Goal: Information Seeking & Learning: Learn about a topic

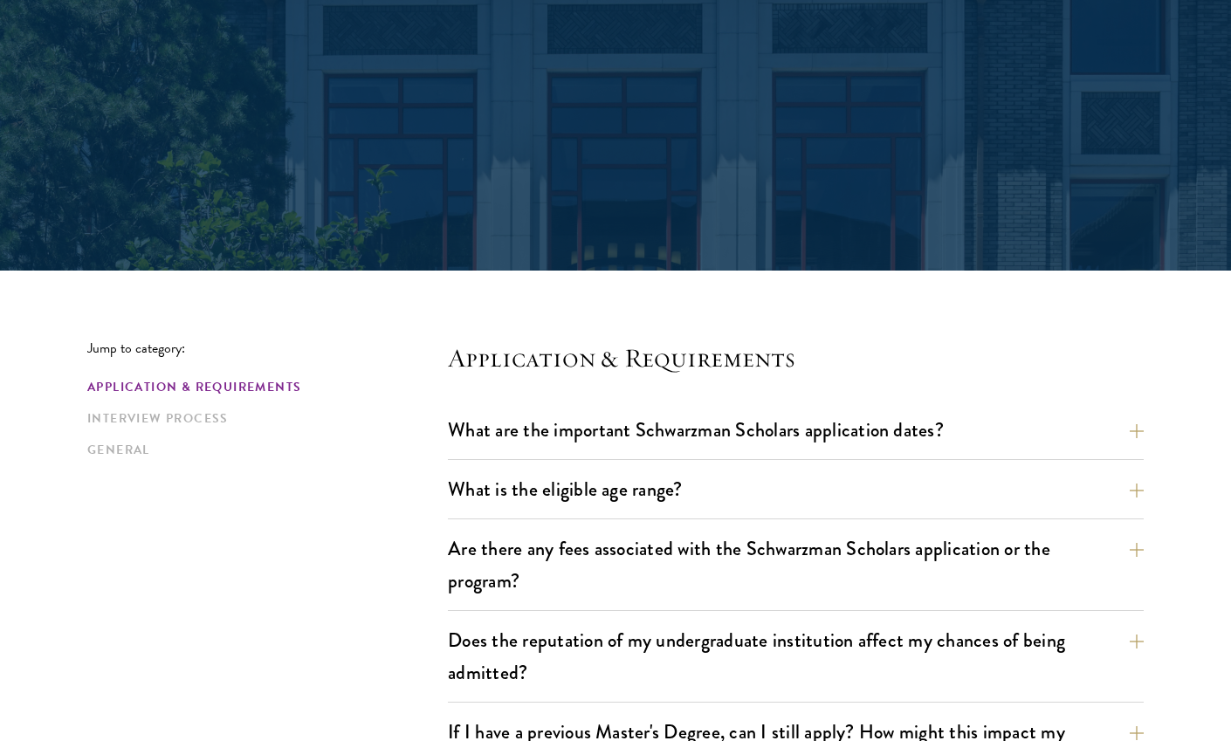
scroll to position [177, 0]
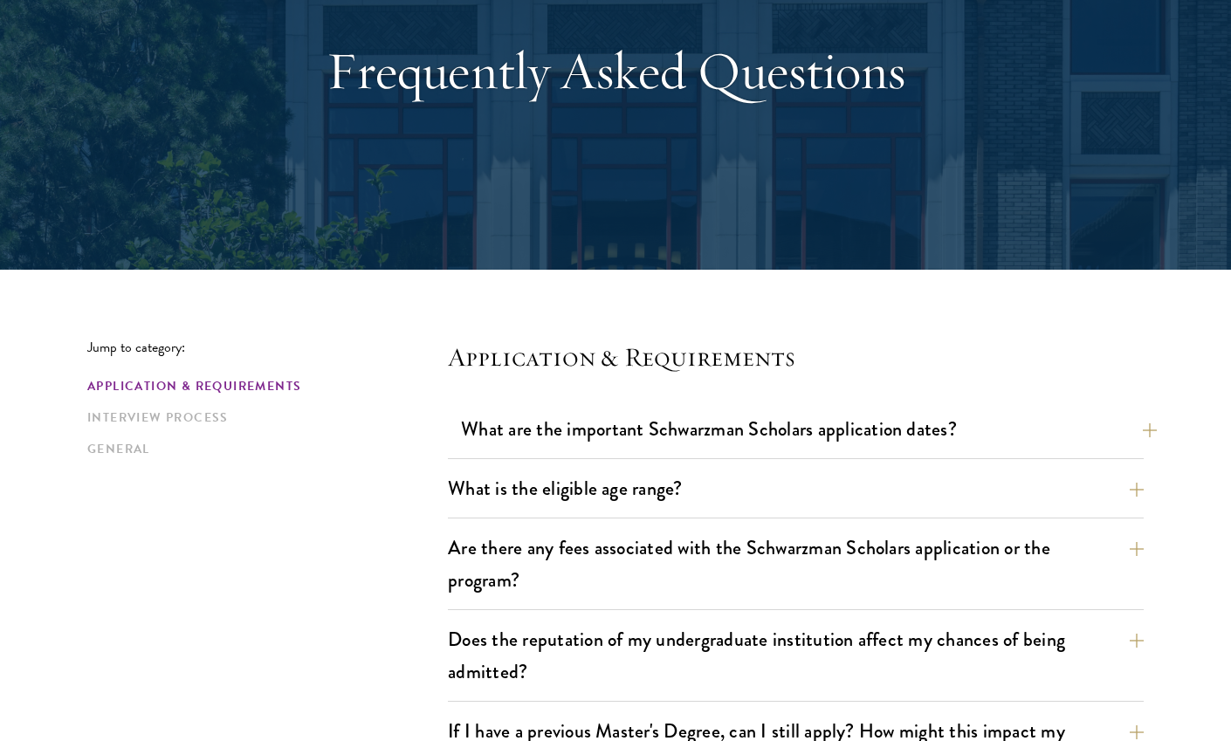
click at [884, 421] on button "What are the important Schwarzman Scholars application dates?" at bounding box center [809, 428] width 696 height 39
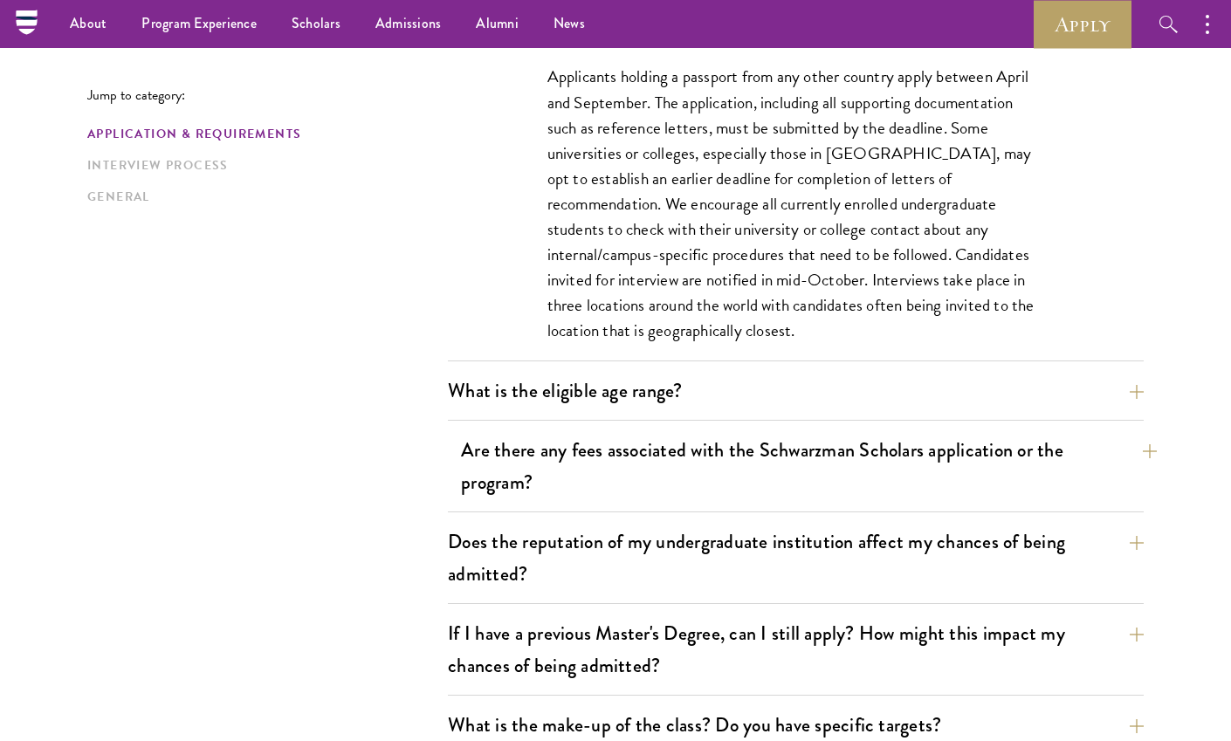
scroll to position [776, 1]
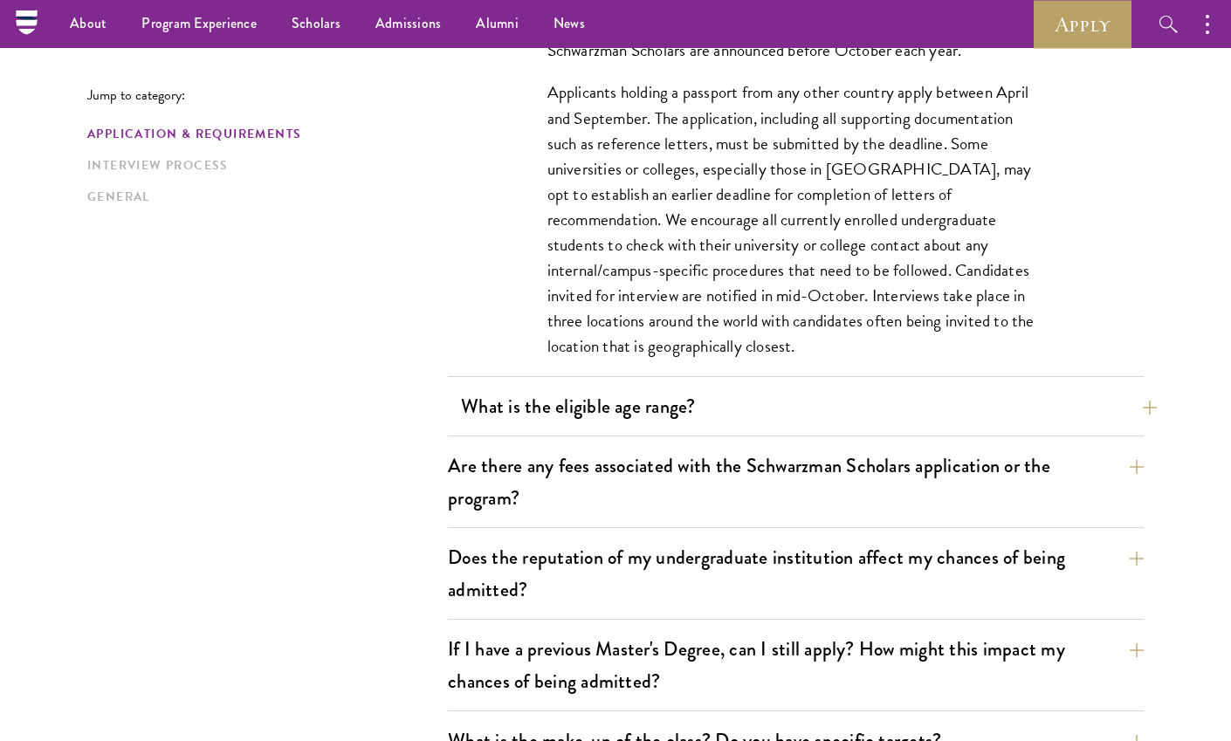
click at [884, 421] on button "What is the eligible age range?" at bounding box center [809, 406] width 696 height 39
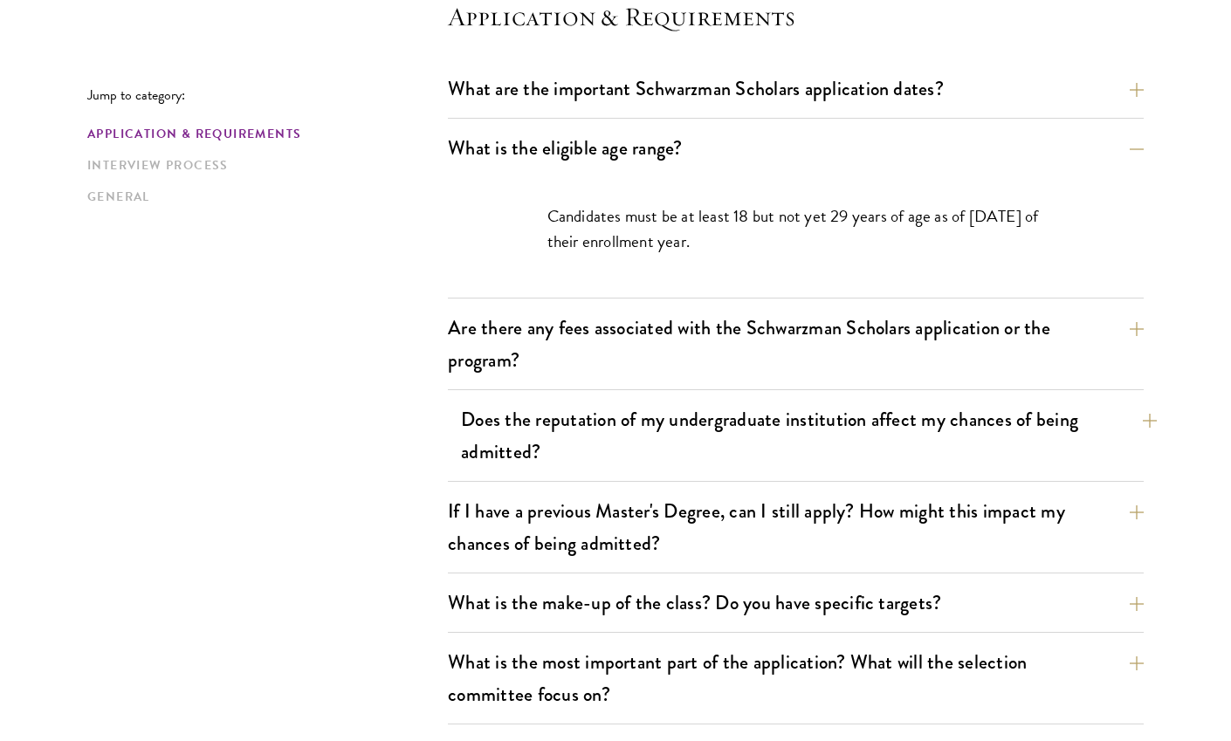
scroll to position [514, 0]
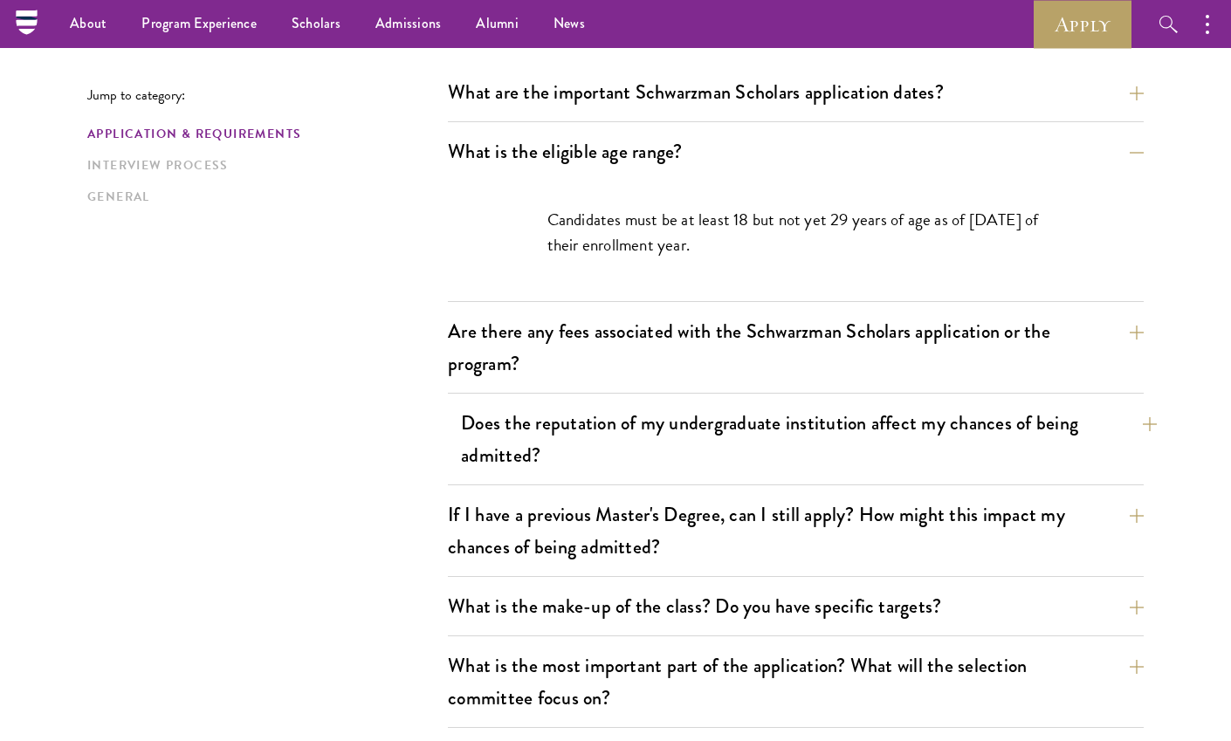
click at [884, 421] on button "Does the reputation of my undergraduate institution affect my chances of being …" at bounding box center [809, 439] width 696 height 72
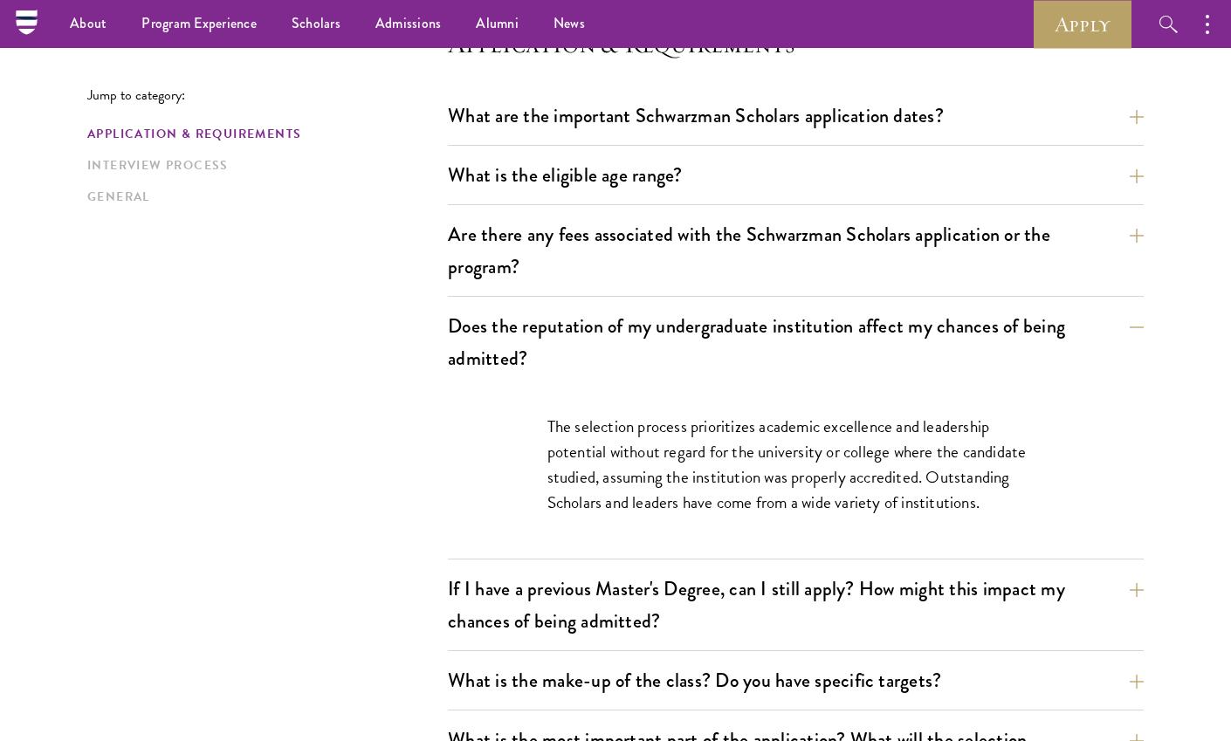
scroll to position [491, 0]
click at [800, 311] on button "Does the reputation of my undergraduate institution affect my chances of being …" at bounding box center [809, 342] width 696 height 72
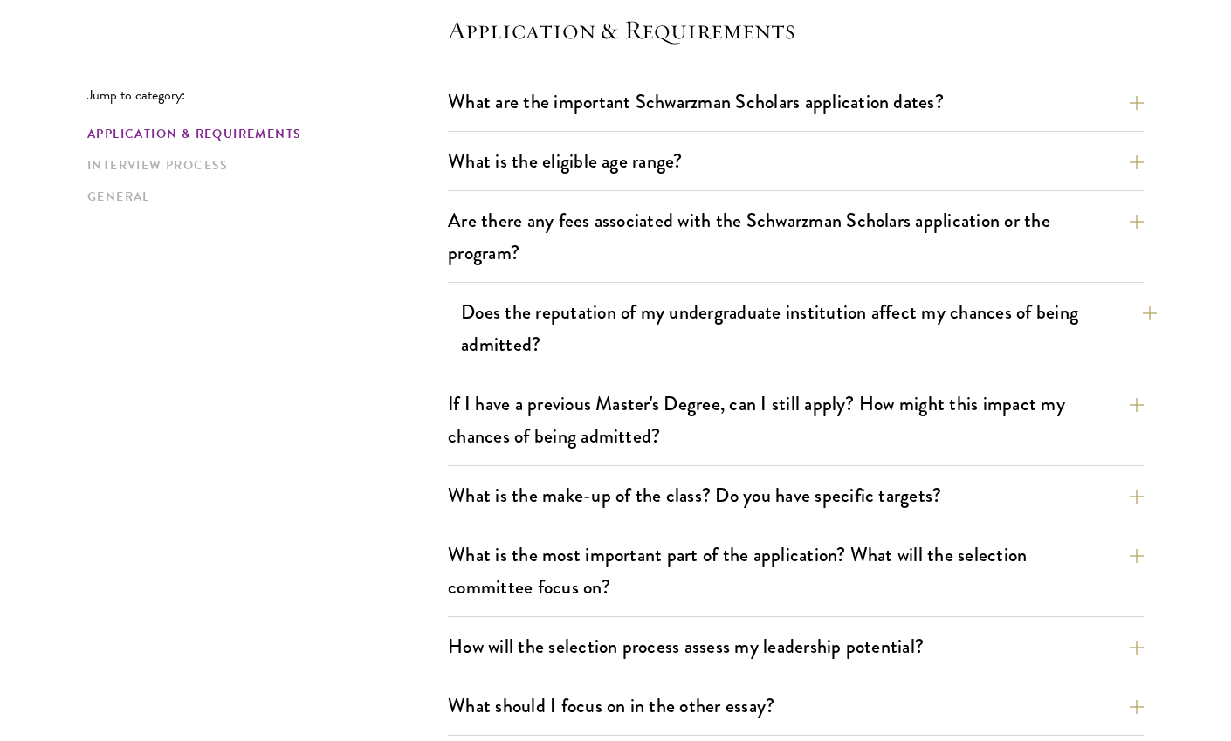
scroll to position [507, 0]
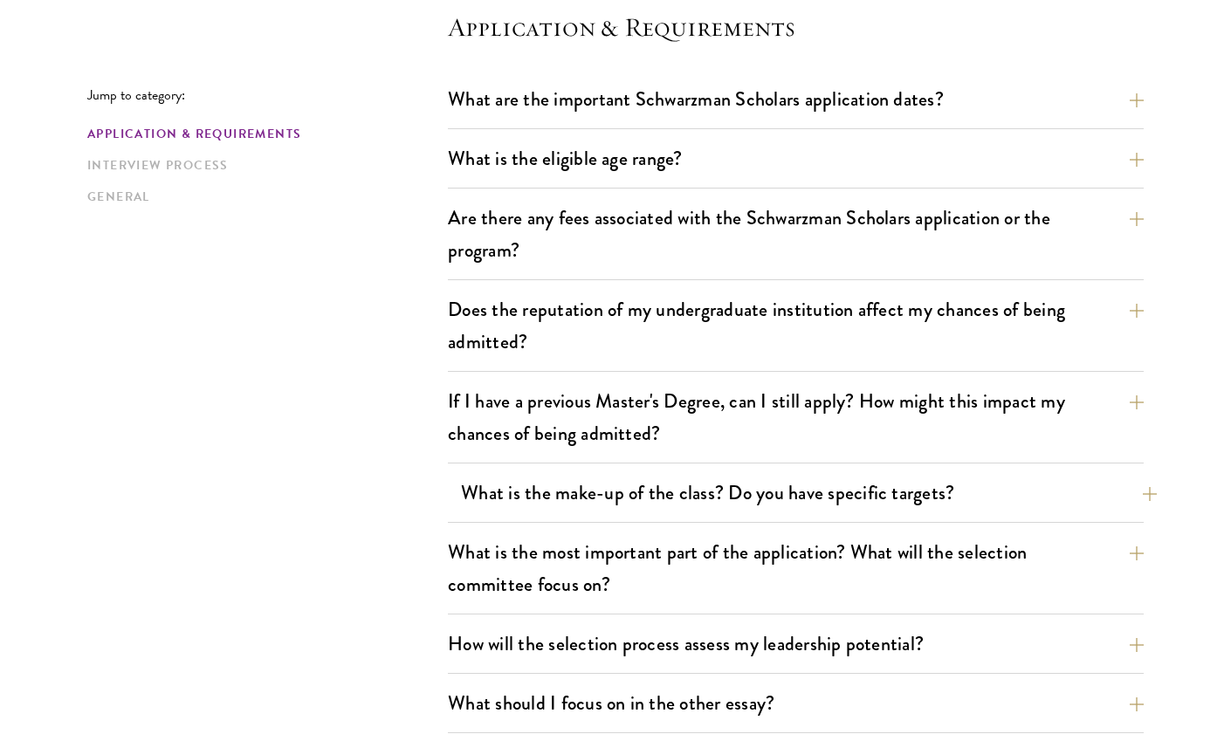
click at [804, 486] on button "What is the make-up of the class? Do you have specific targets?" at bounding box center [809, 492] width 696 height 39
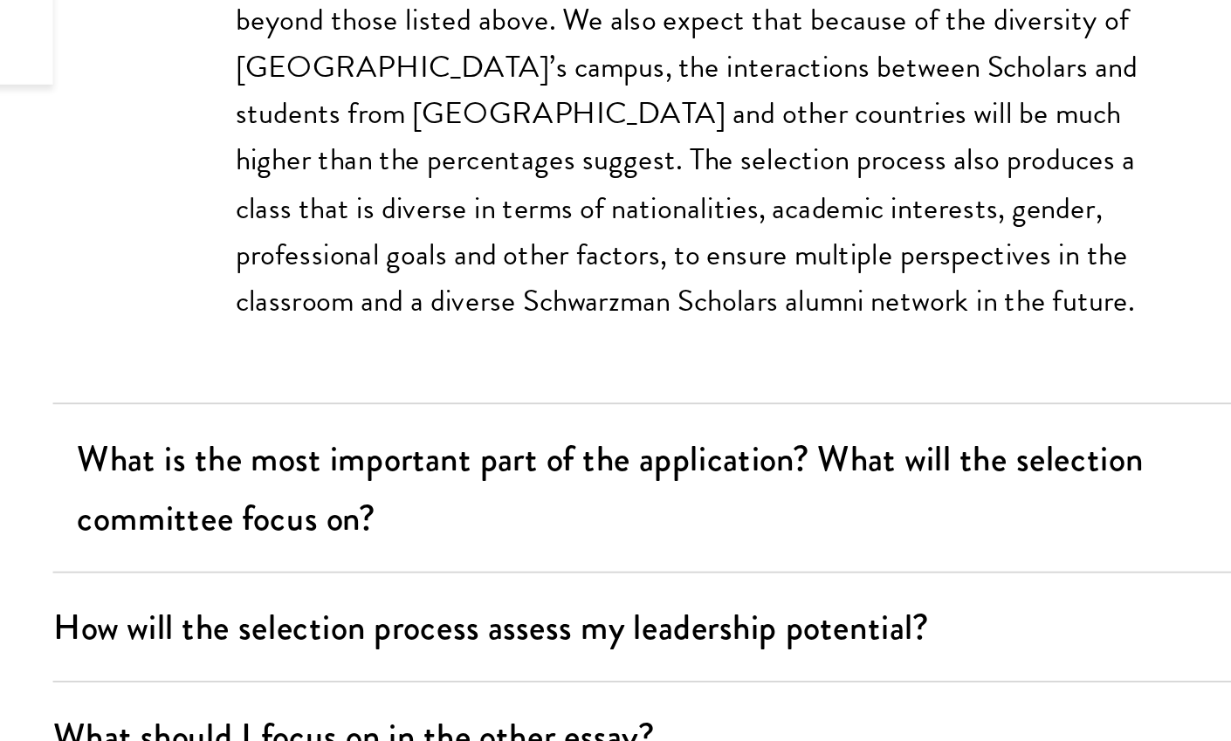
scroll to position [1049, 0]
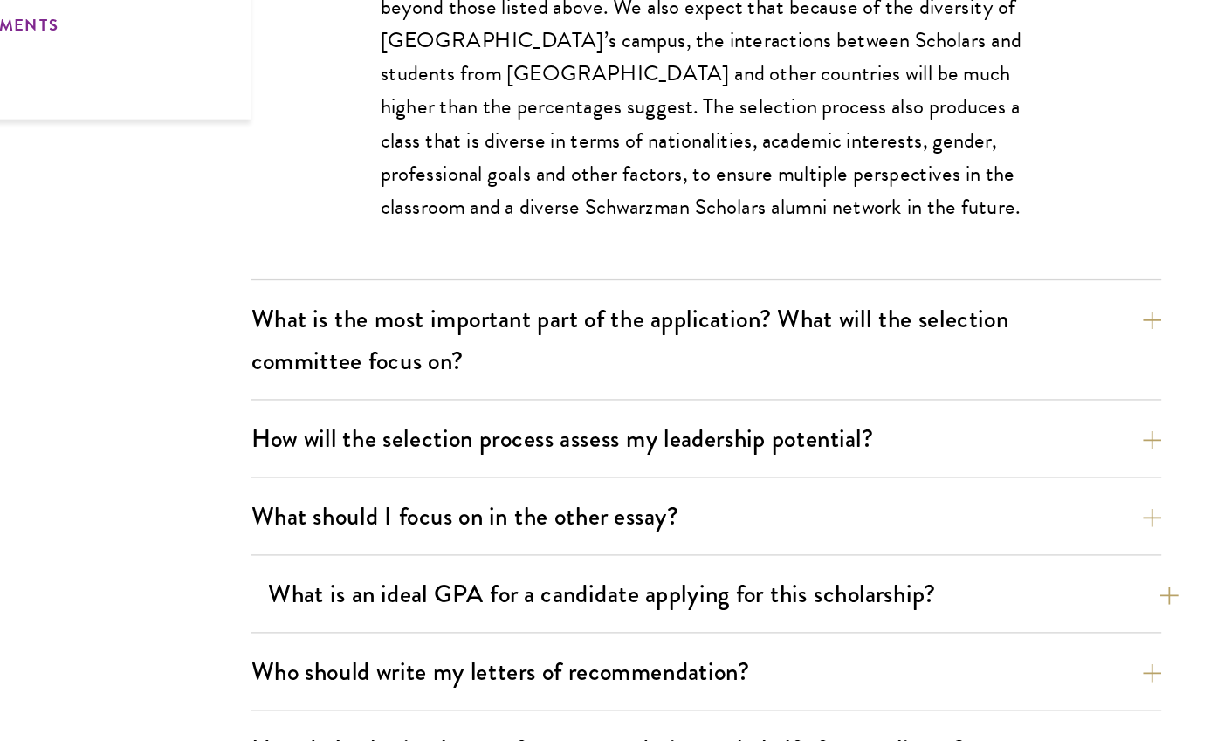
click at [551, 549] on button "What is an ideal GPA for a candidate applying for this scholarship?" at bounding box center [809, 568] width 696 height 39
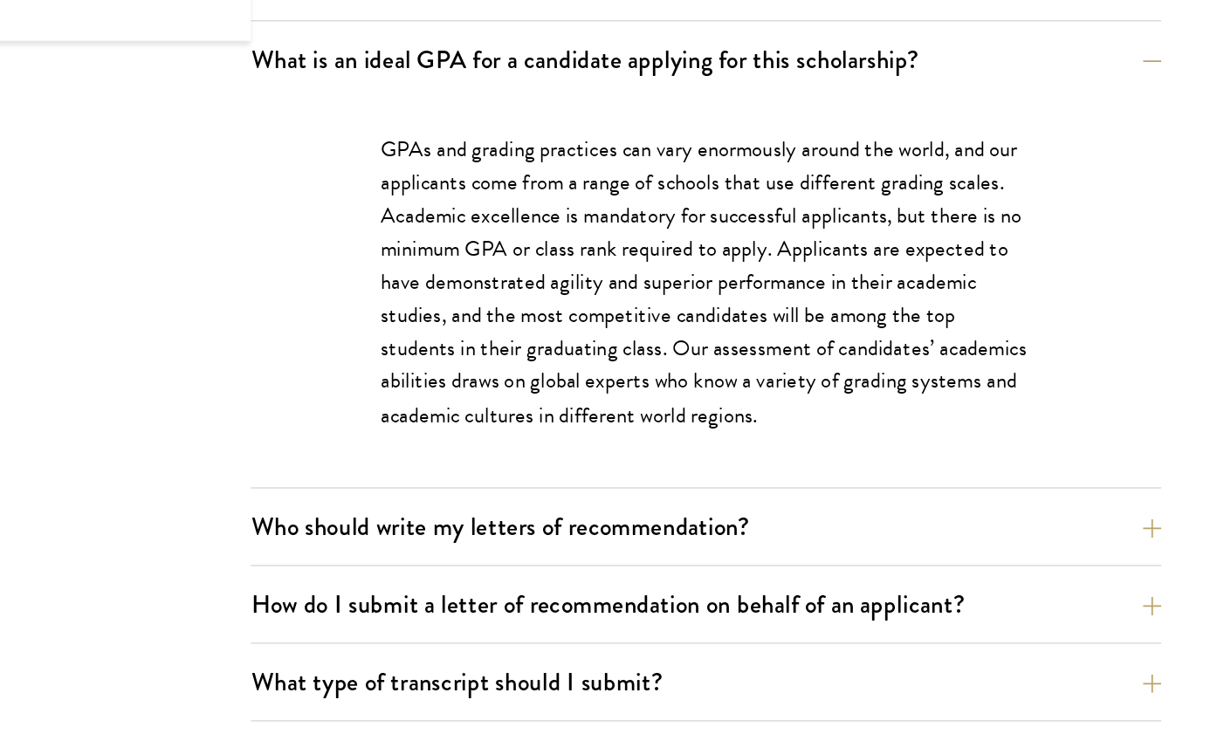
scroll to position [1065, 0]
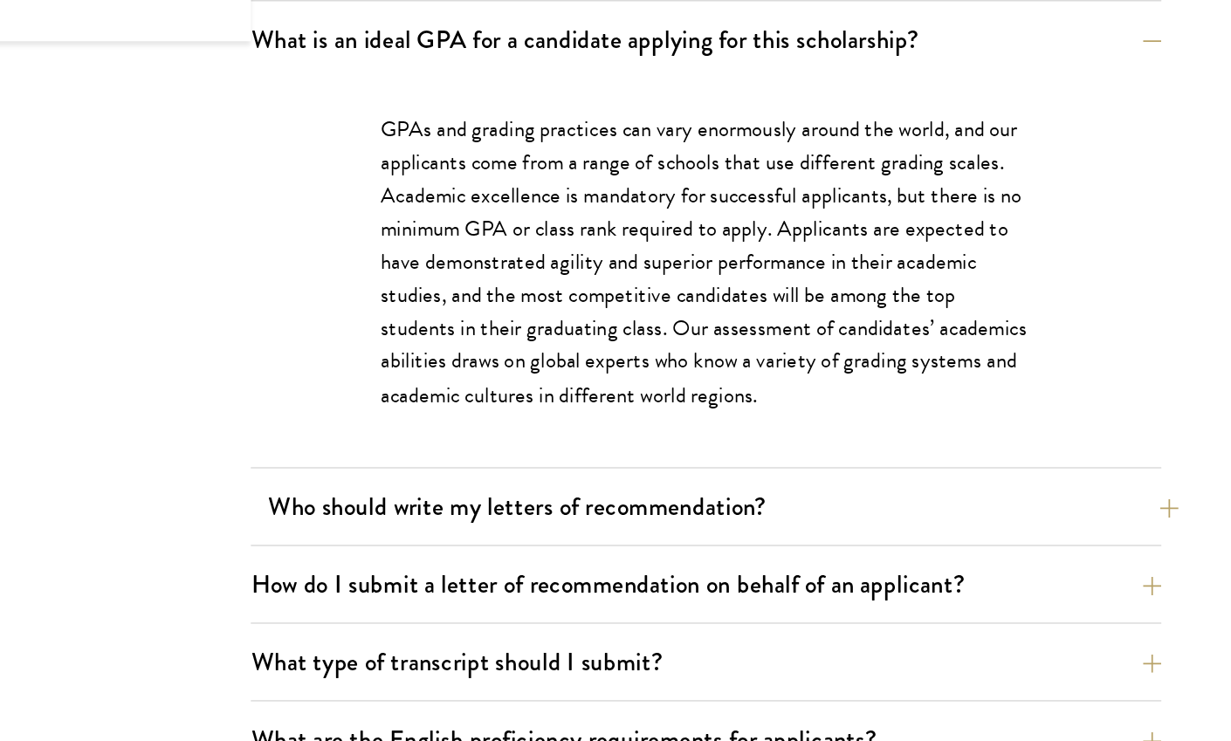
click at [461, 542] on button "Who should write my letters of recommendation?" at bounding box center [809, 561] width 696 height 39
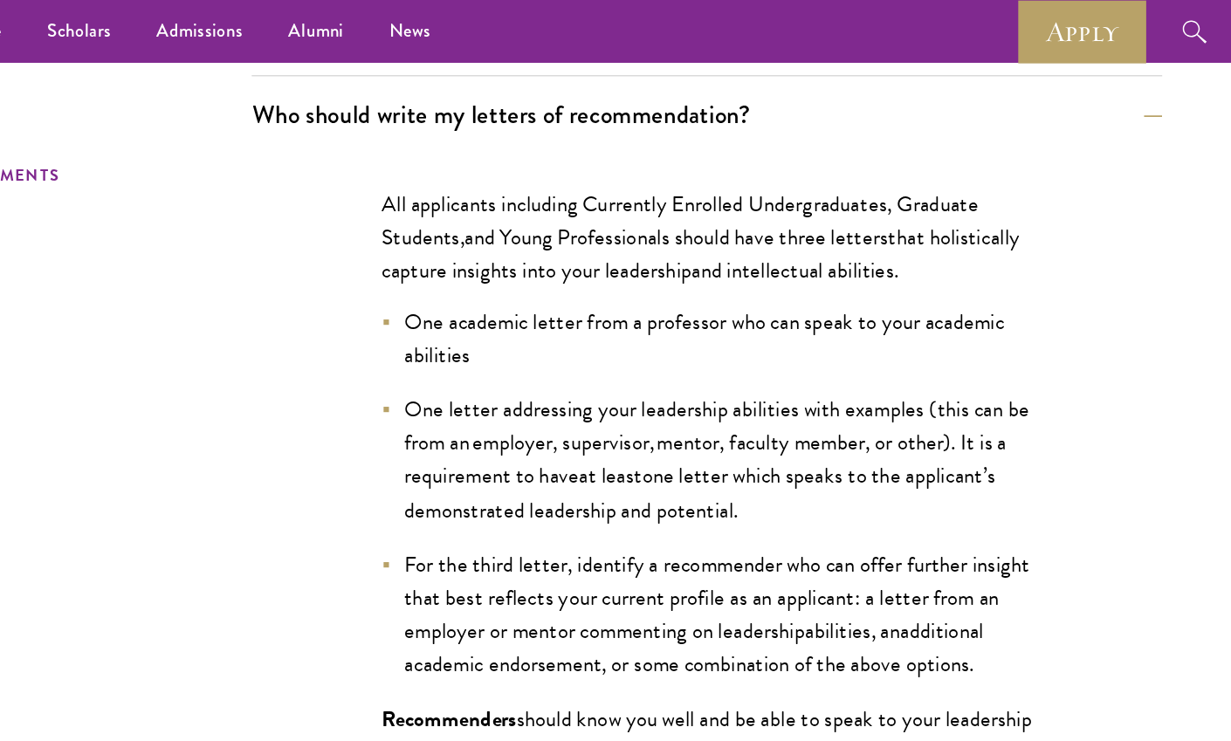
scroll to position [1206, 0]
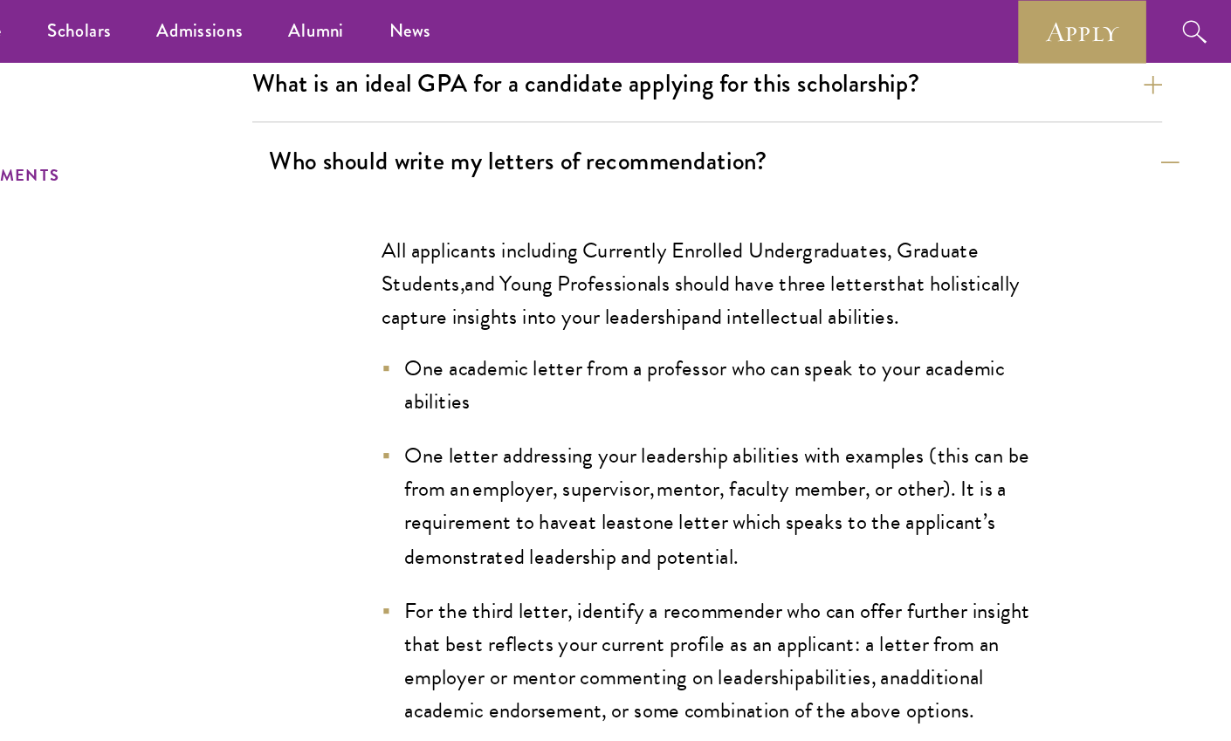
click at [633, 132] on button "Who should write my letters of recommendation?" at bounding box center [809, 122] width 696 height 39
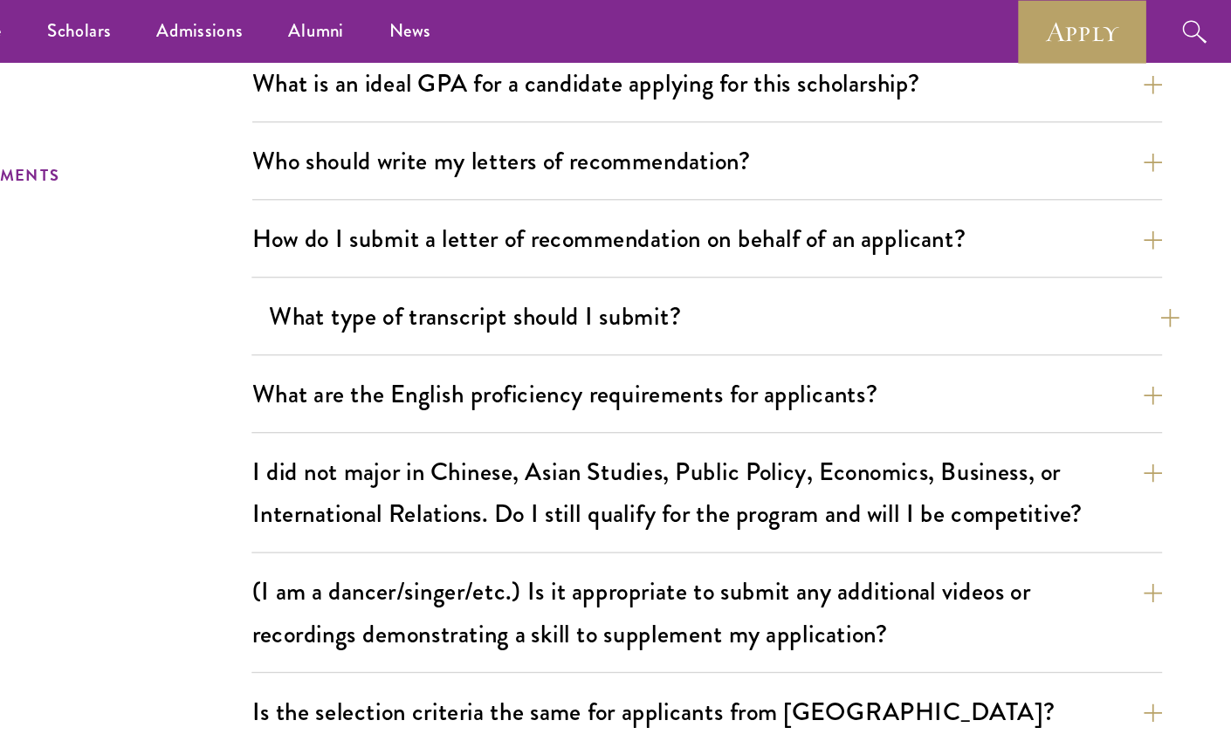
click at [461, 249] on button "What type of transcript should I submit?" at bounding box center [809, 241] width 696 height 39
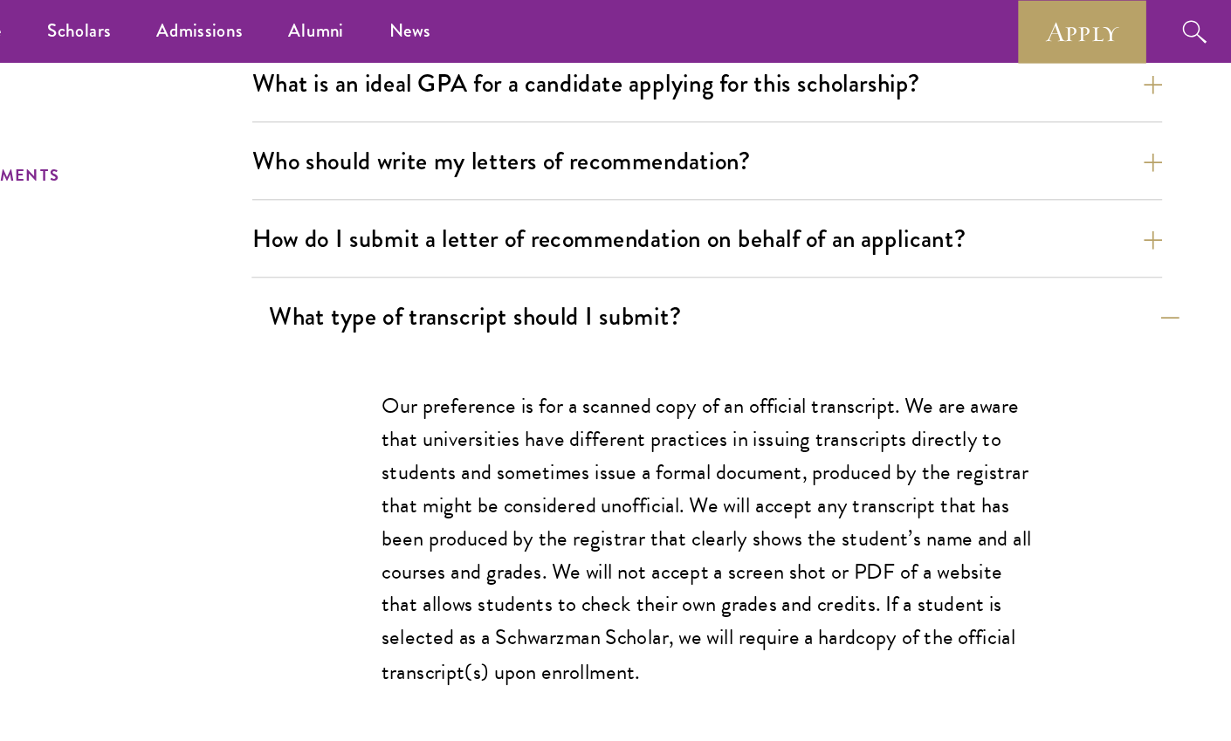
click at [461, 237] on button "What type of transcript should I submit?" at bounding box center [809, 241] width 696 height 39
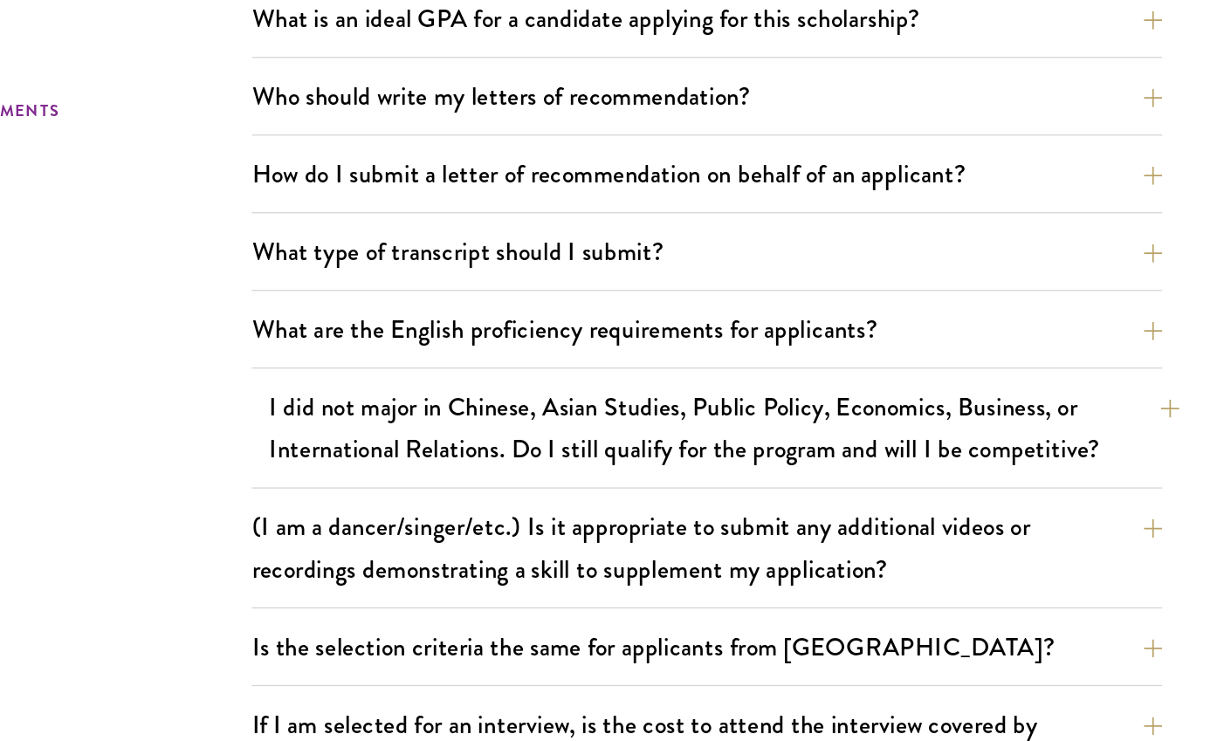
click at [461, 340] on button "I did not major in Chinese, Asian Studies, Public Policy, Economics, Business, …" at bounding box center [809, 376] width 696 height 72
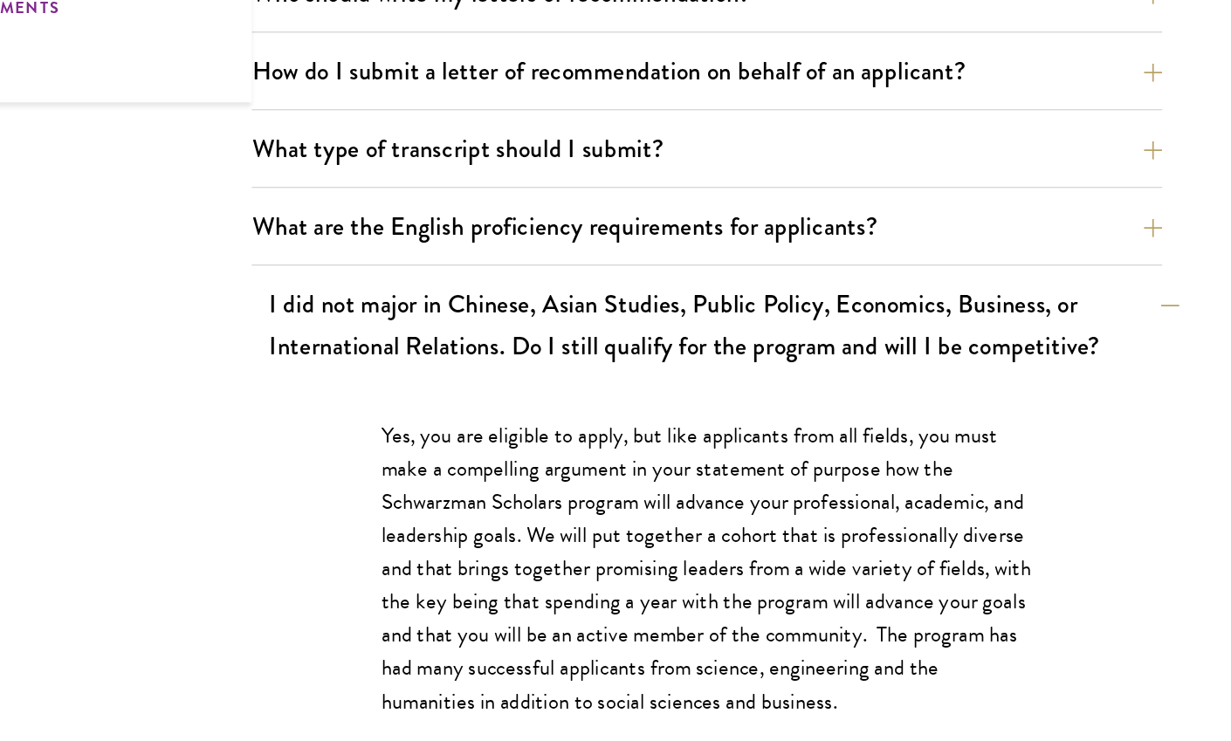
click at [556, 340] on button "I did not major in Chinese, Asian Studies, Public Policy, Economics, Business, …" at bounding box center [809, 376] width 696 height 72
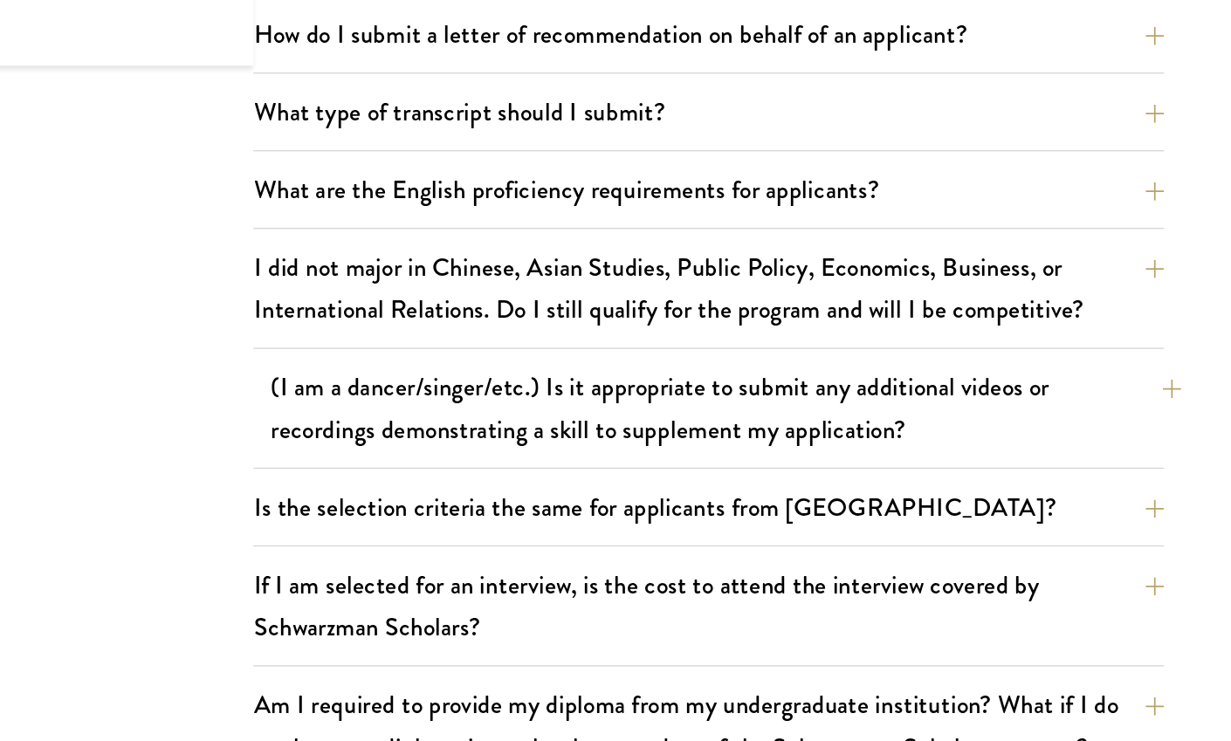
click at [570, 432] on button "(I am a dancer/singer/etc.) Is it appropriate to submit any additional videos o…" at bounding box center [809, 468] width 696 height 72
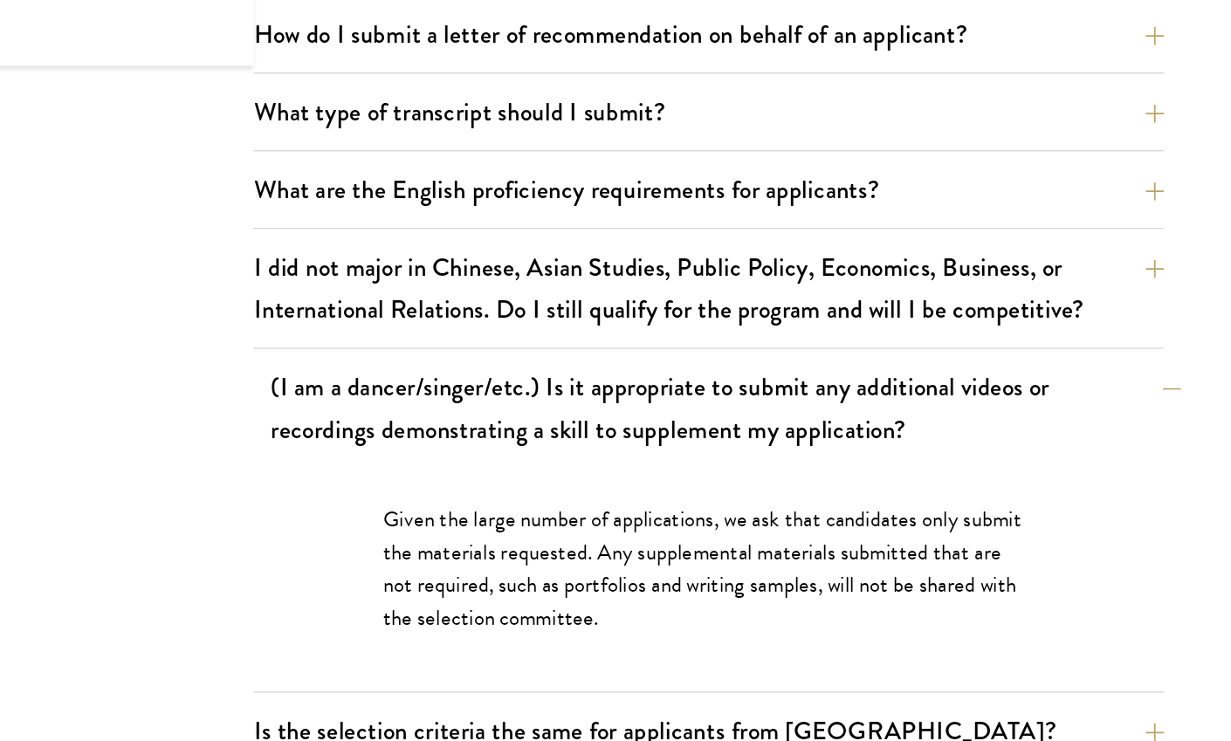
click at [596, 432] on button "(I am a dancer/singer/etc.) Is it appropriate to submit any additional videos o…" at bounding box center [809, 468] width 696 height 72
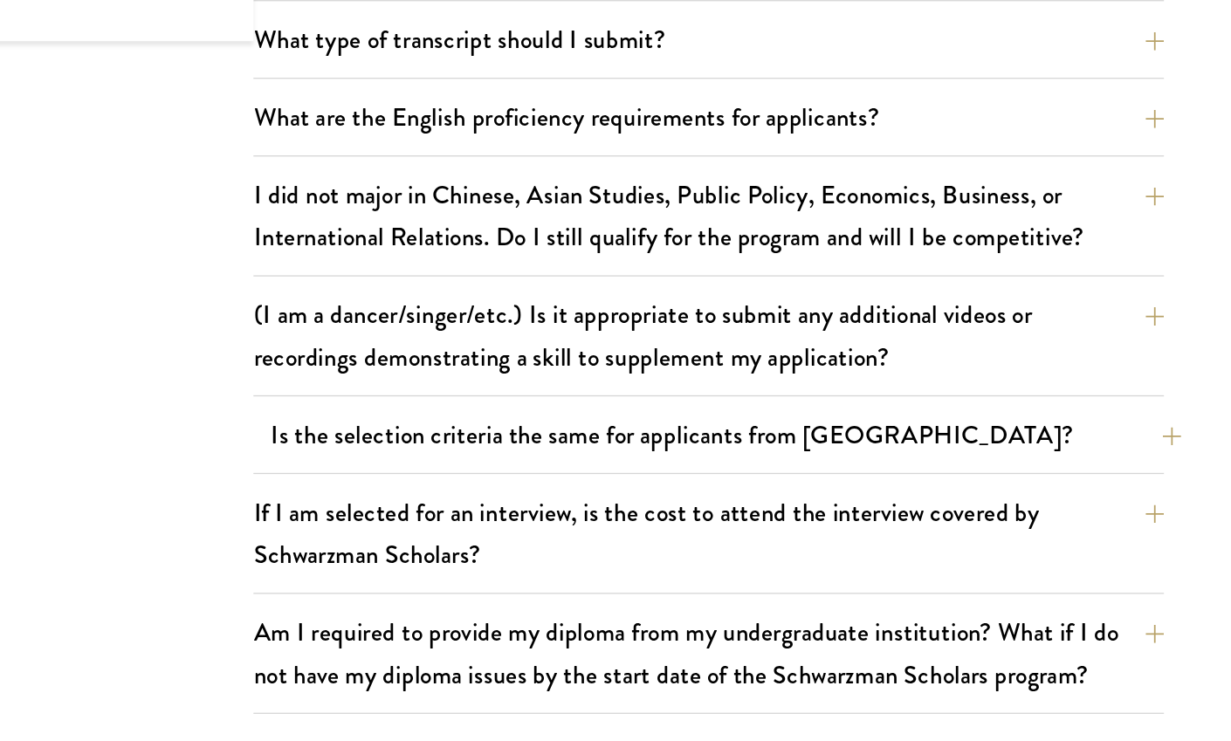
scroll to position [1488, 0]
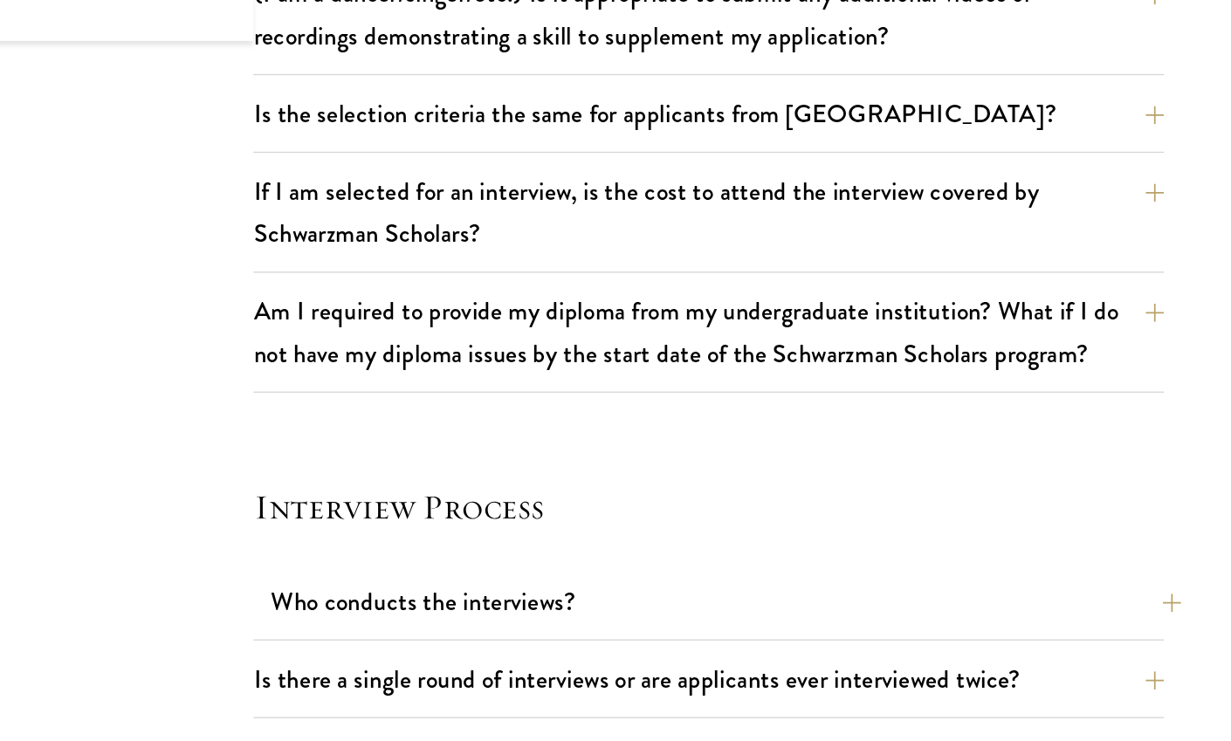
click at [461, 615] on button "Who conducts the interviews?" at bounding box center [809, 634] width 696 height 39
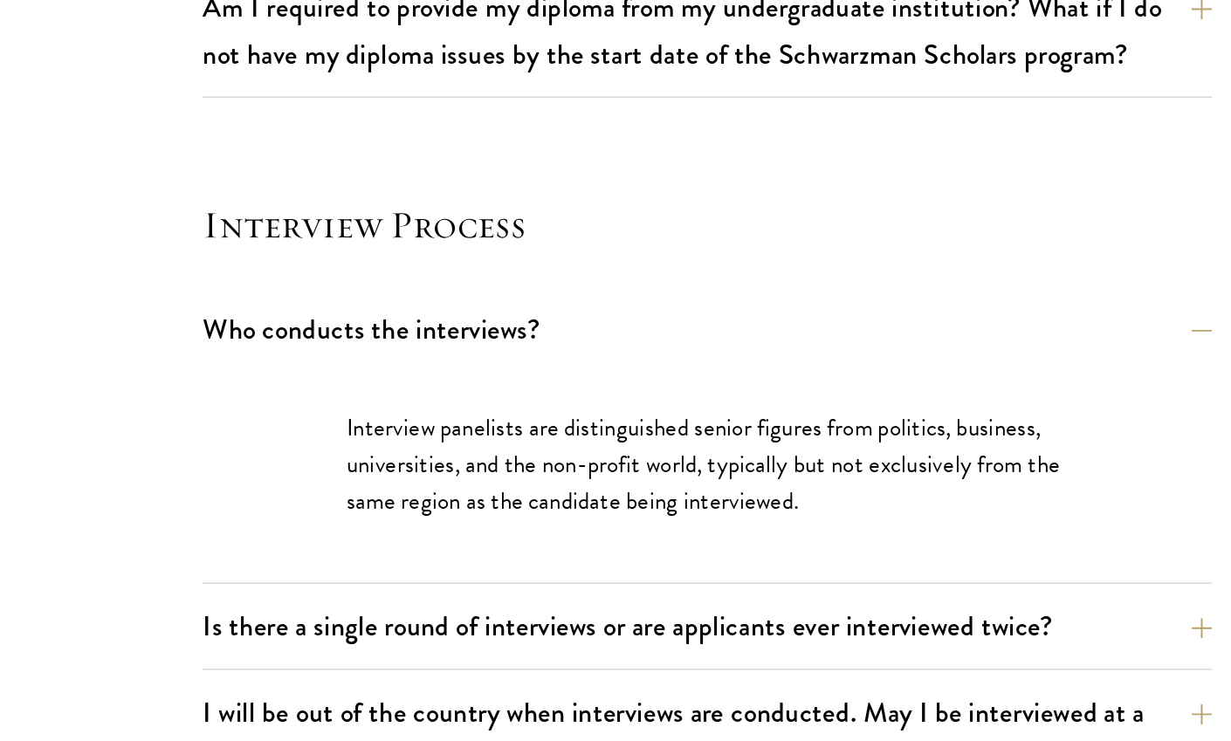
scroll to position [1677, 0]
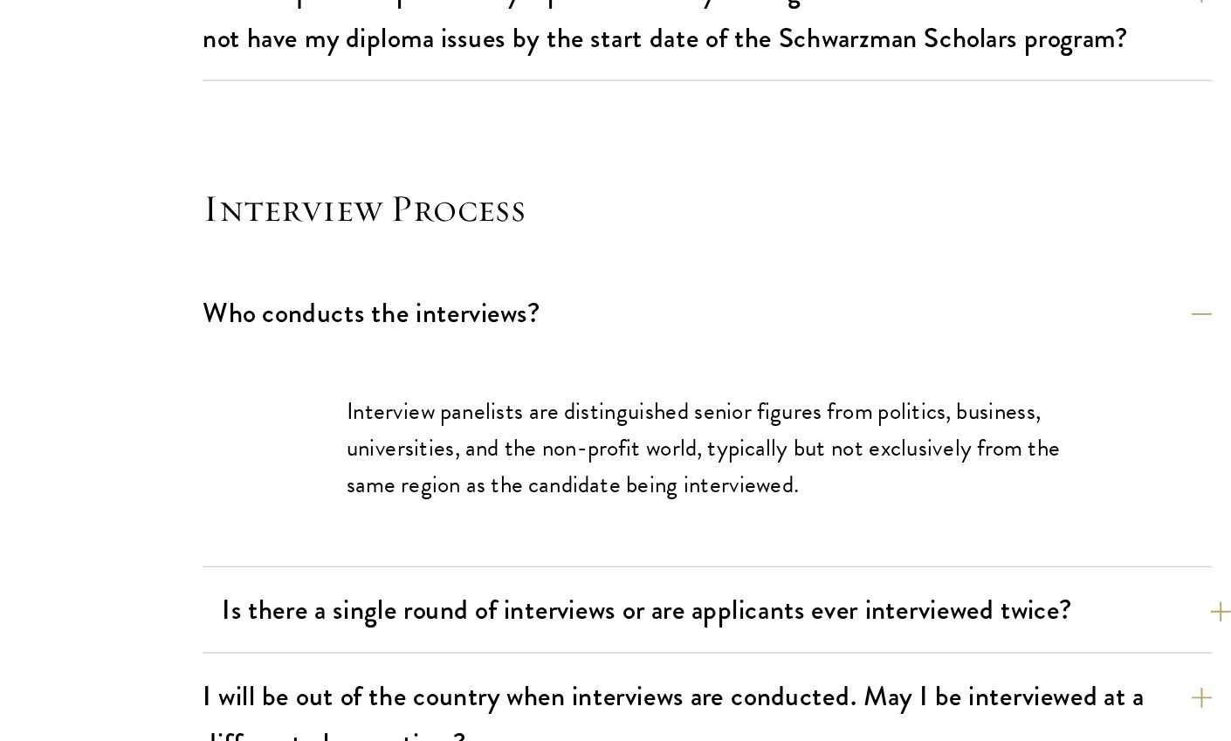
click at [467, 631] on button "Is there a single round of interviews or are applicants ever interviewed twice?" at bounding box center [809, 650] width 696 height 39
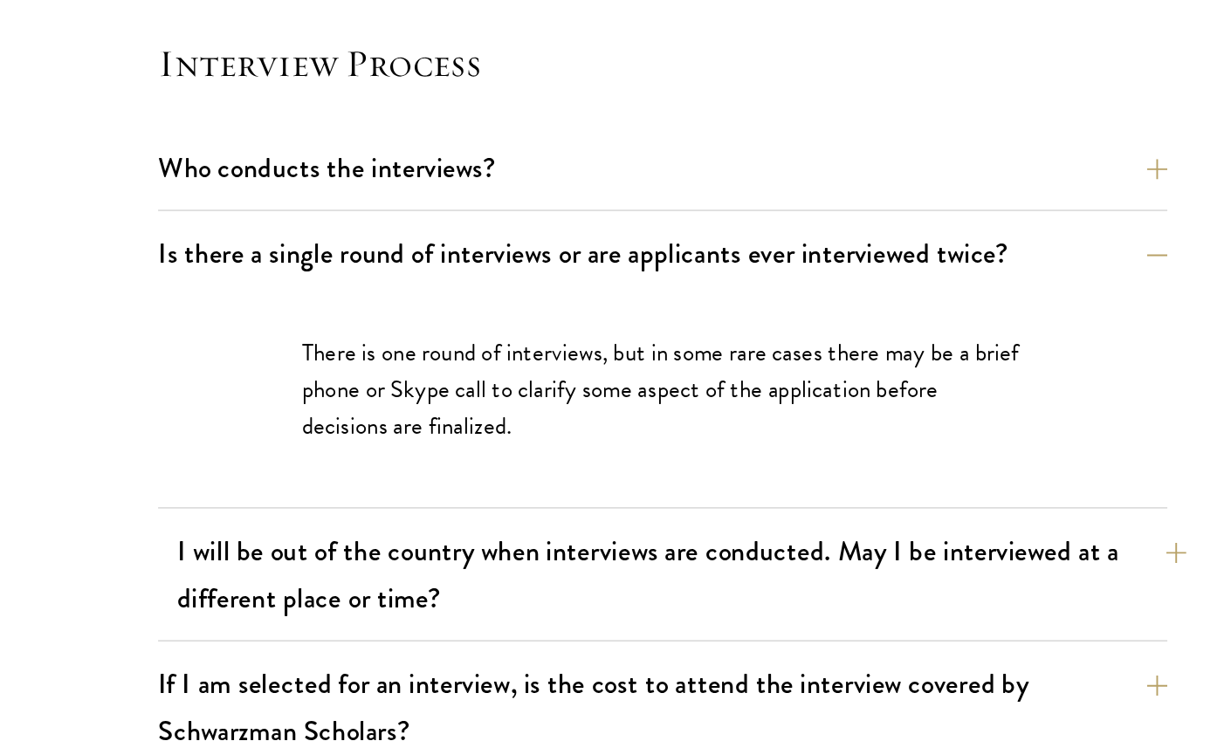
scroll to position [1807, 0]
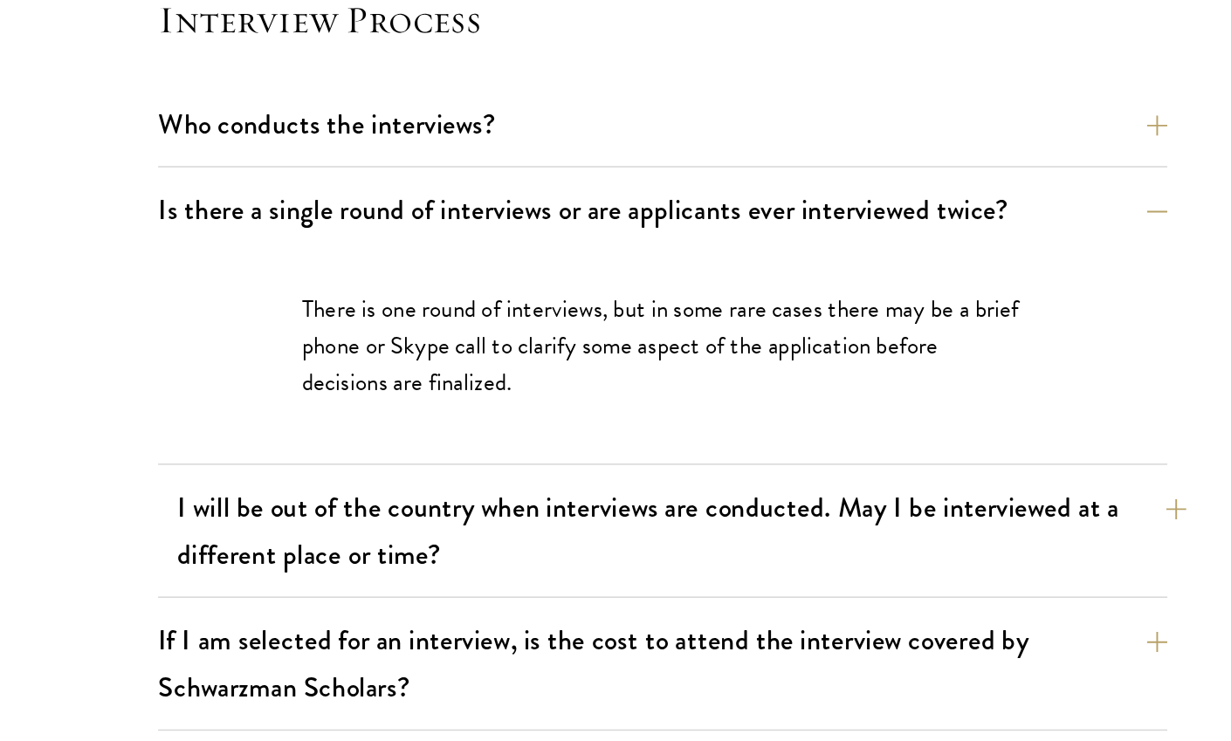
click at [461, 560] on button "I will be out of the country when interviews are conducted. May I be interviewe…" at bounding box center [809, 596] width 696 height 72
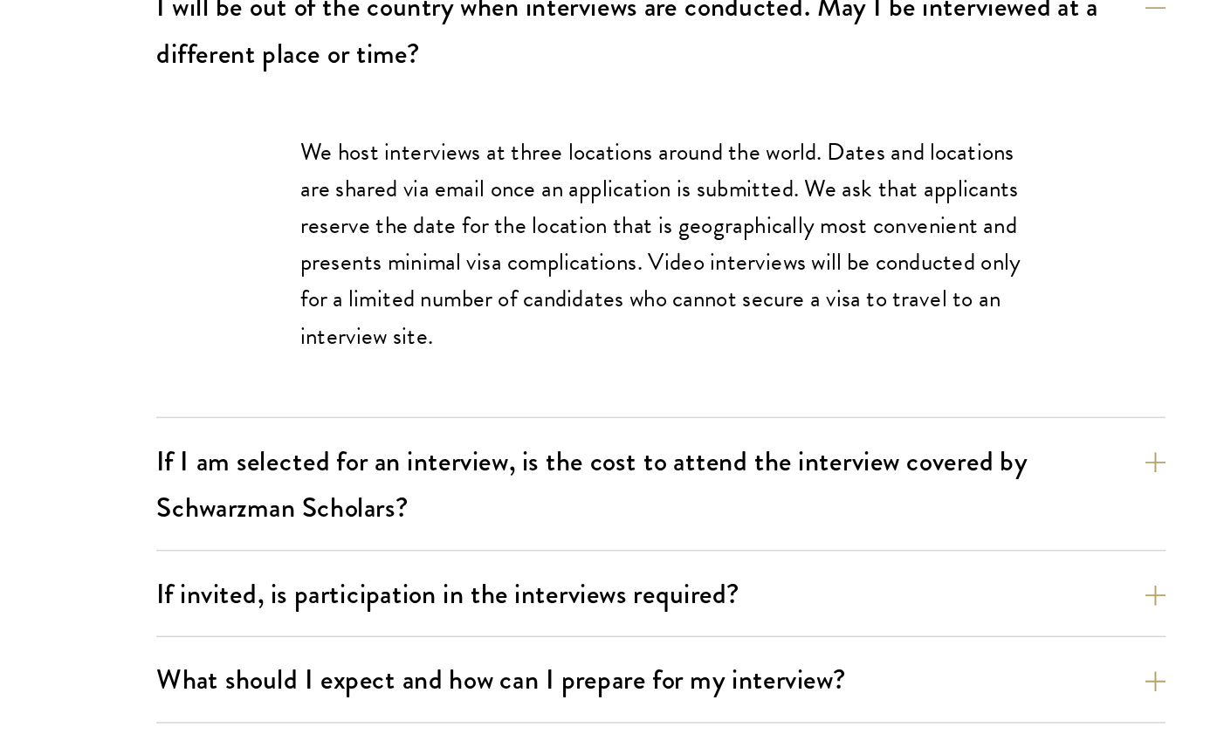
scroll to position [2022, 0]
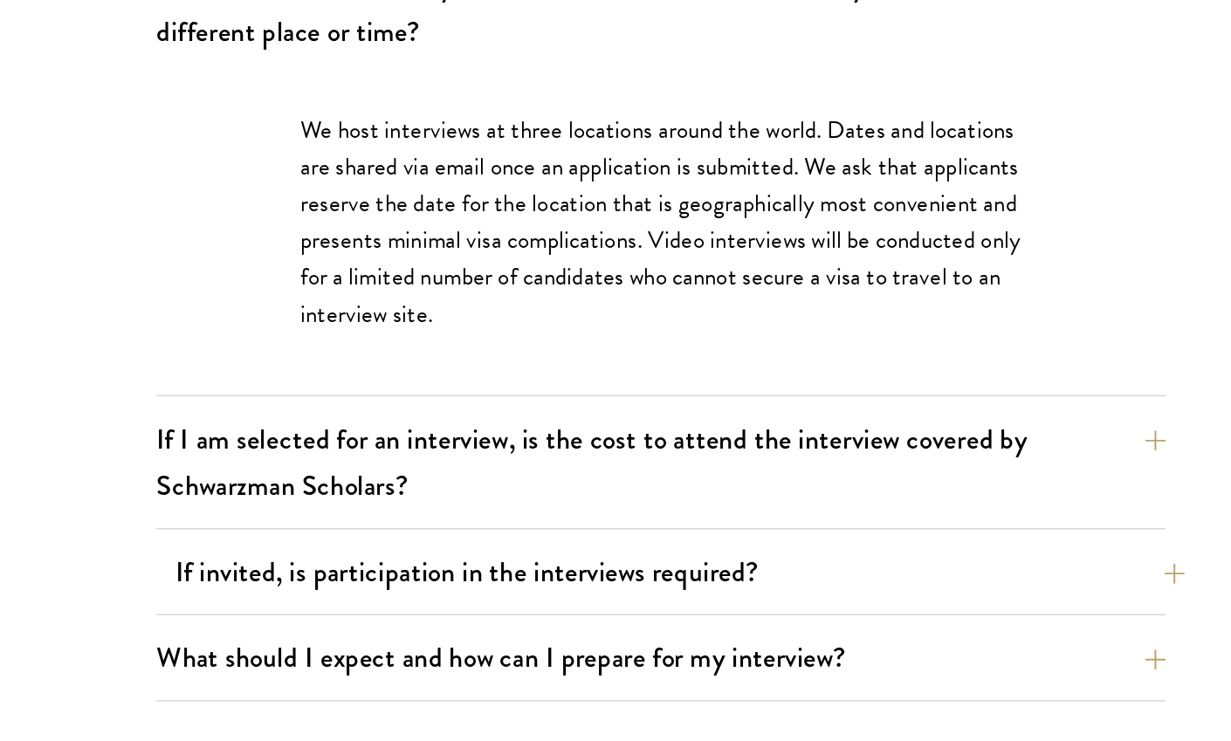
click at [461, 605] on button "If invited, is participation in the interviews required?" at bounding box center [809, 624] width 696 height 39
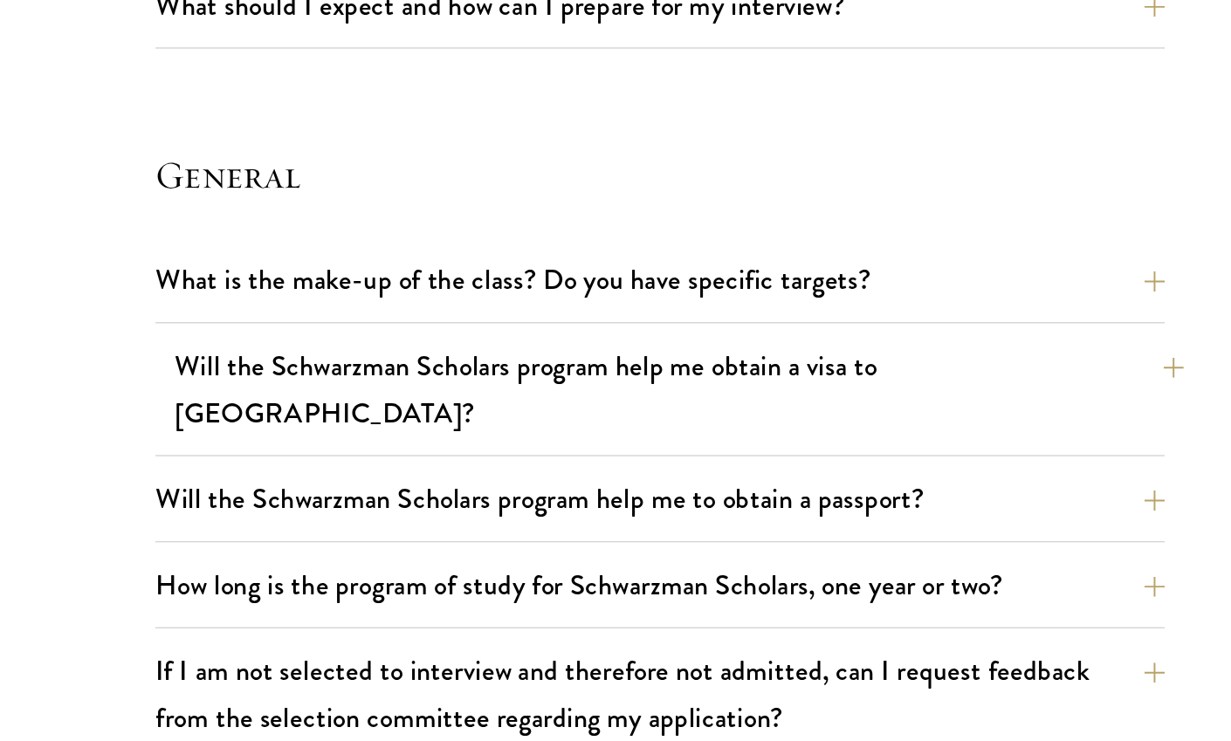
scroll to position [2498, 0]
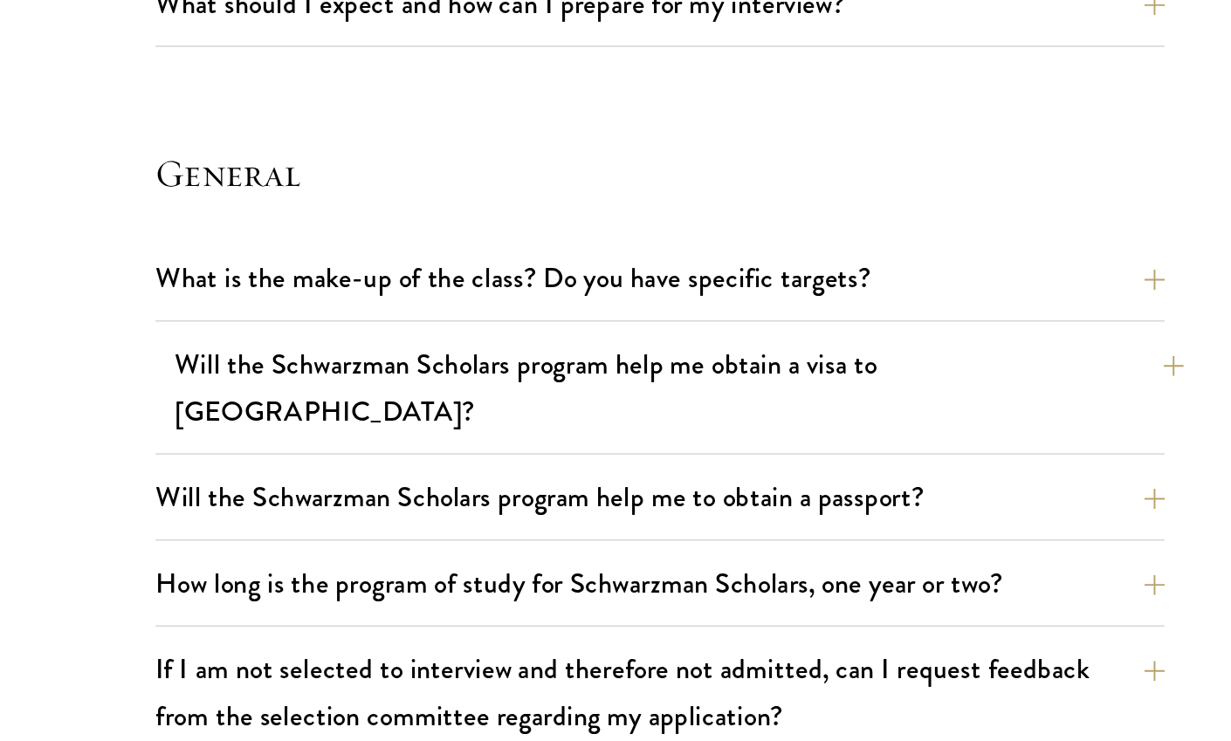
click at [461, 462] on button "Will the Schwarzman Scholars program help me obtain a visa to [GEOGRAPHIC_DATA]?" at bounding box center [809, 498] width 696 height 72
